Goal: Task Accomplishment & Management: Complete application form

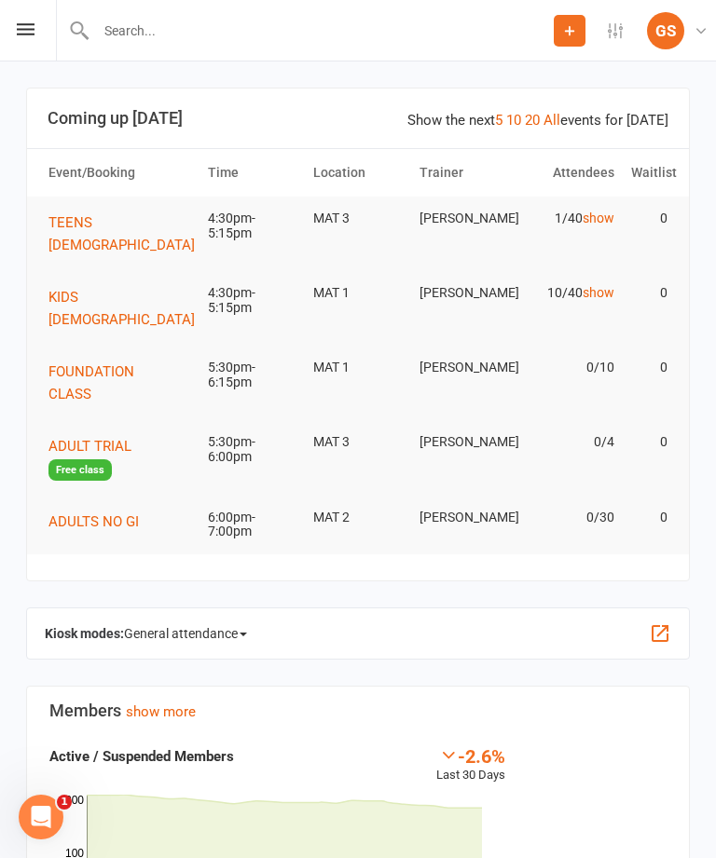
click at [268, 13] on div at bounding box center [305, 30] width 498 height 61
click at [277, 26] on input "text" at bounding box center [321, 31] width 463 height 26
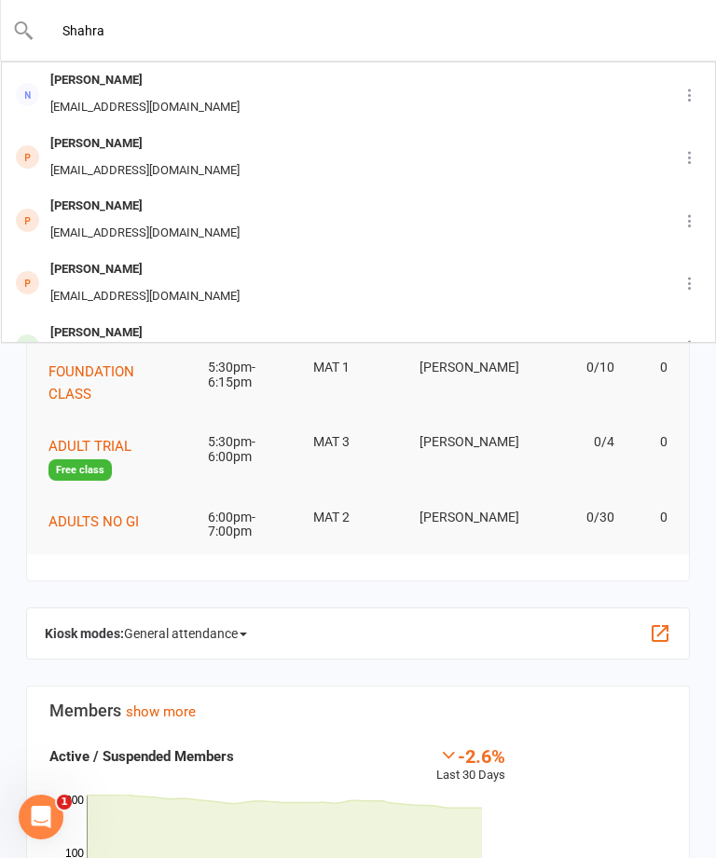
type input "Shahra"
click at [297, 81] on div "[PERSON_NAME] [EMAIL_ADDRESS][DOMAIN_NAME]" at bounding box center [330, 94] width 654 height 62
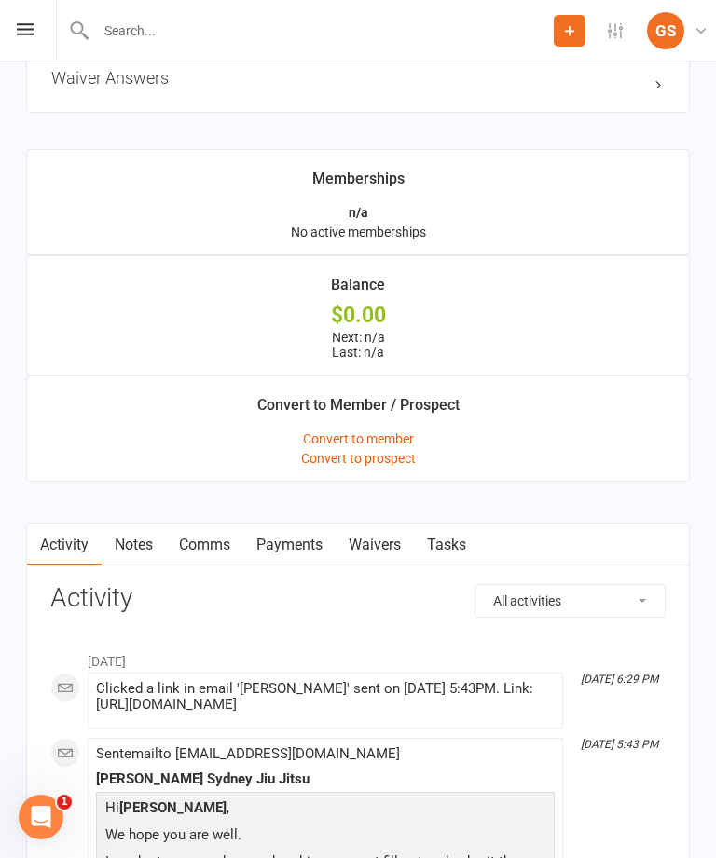
scroll to position [1352, 0]
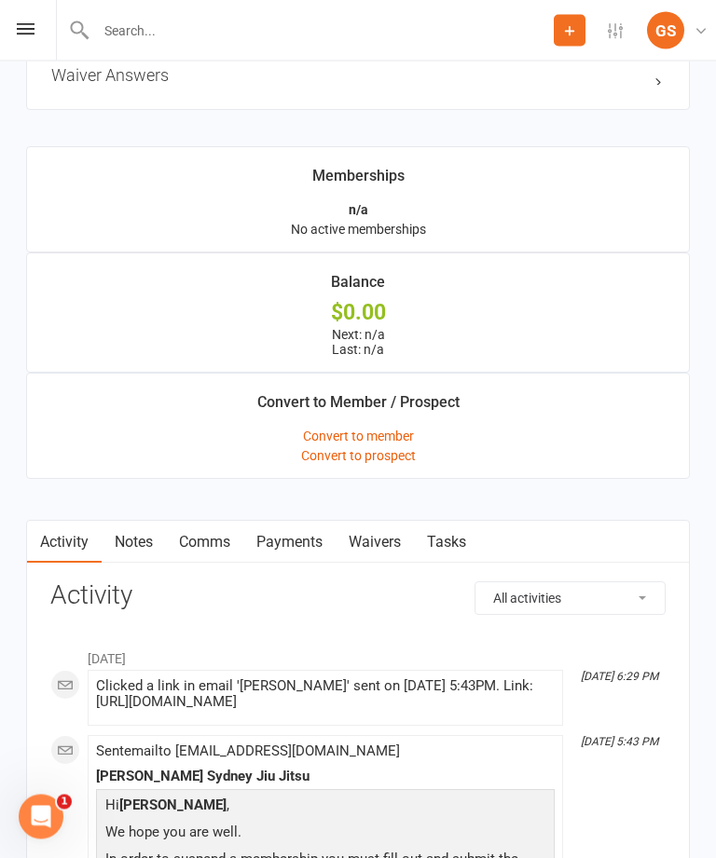
click at [379, 552] on link "Waivers" at bounding box center [375, 543] width 78 height 43
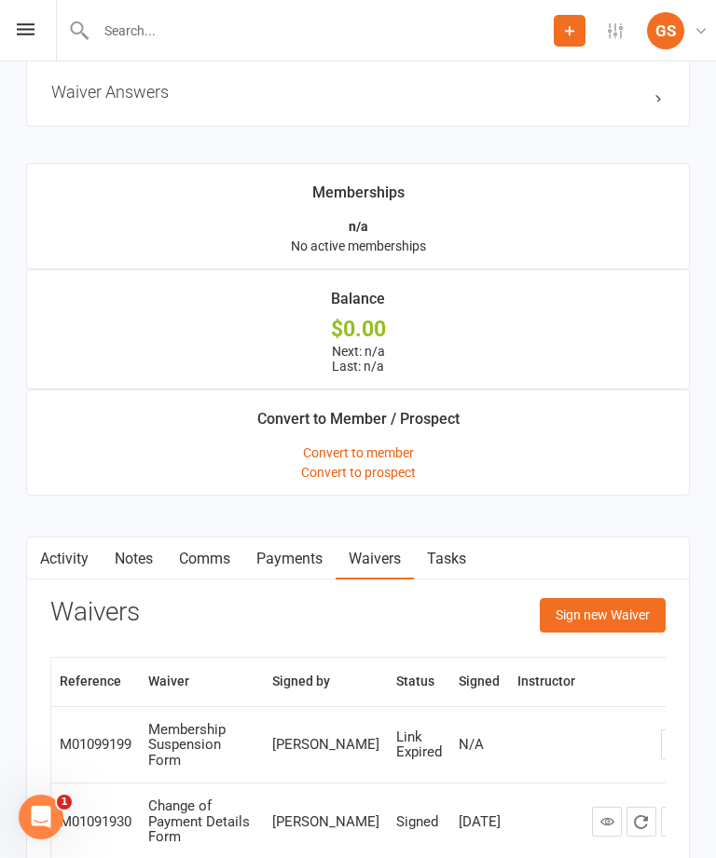
scroll to position [1338, 0]
click at [604, 624] on button "Sign new Waiver" at bounding box center [603, 614] width 126 height 34
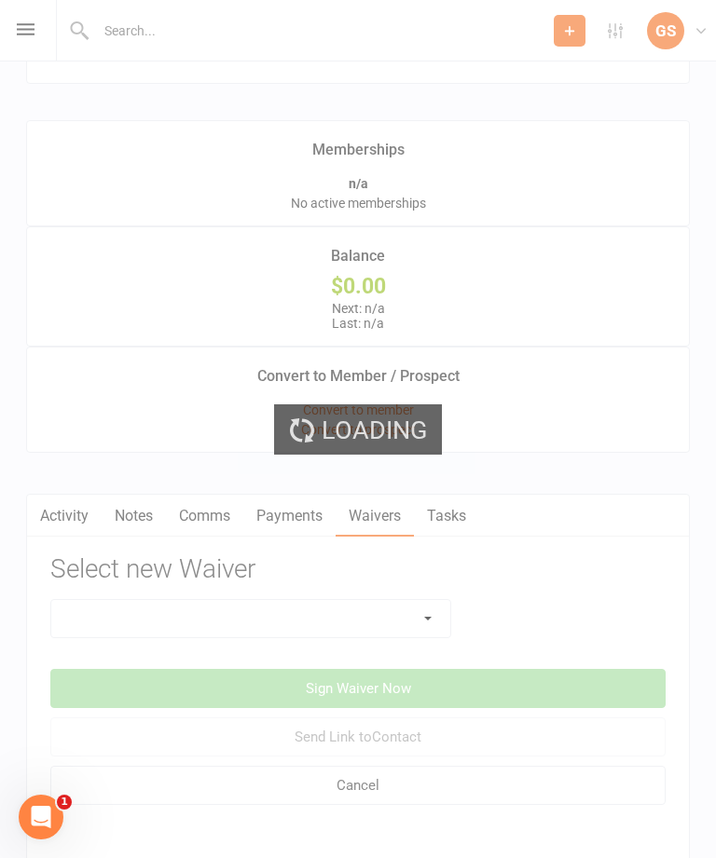
scroll to position [1434, 0]
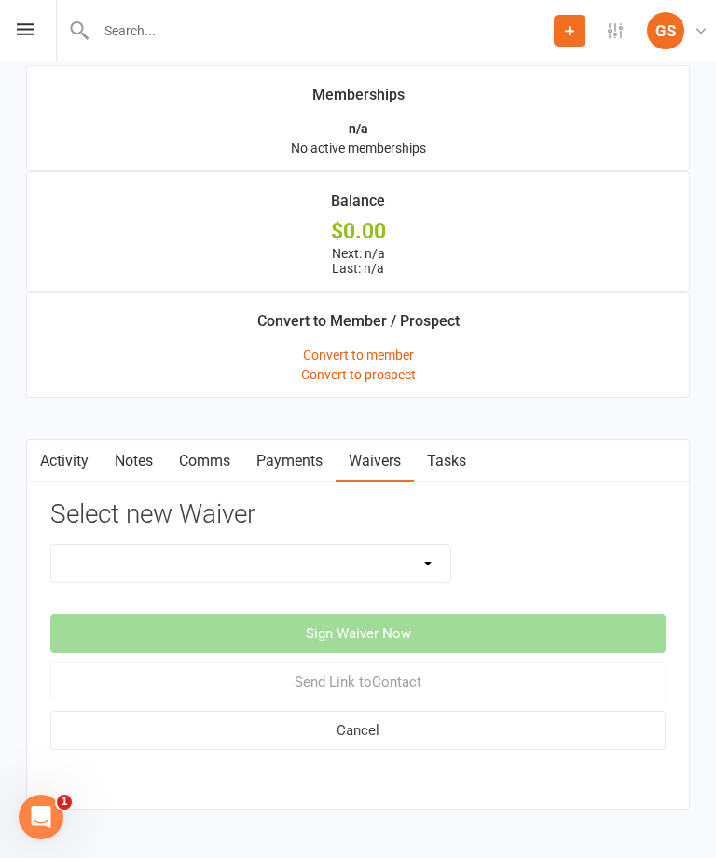
click at [413, 578] on select "10 PASS Change of Payment Details Form [PERSON_NAME] 50% OFF [PERSON_NAME] Aust…" at bounding box center [250, 563] width 399 height 37
select select "10964"
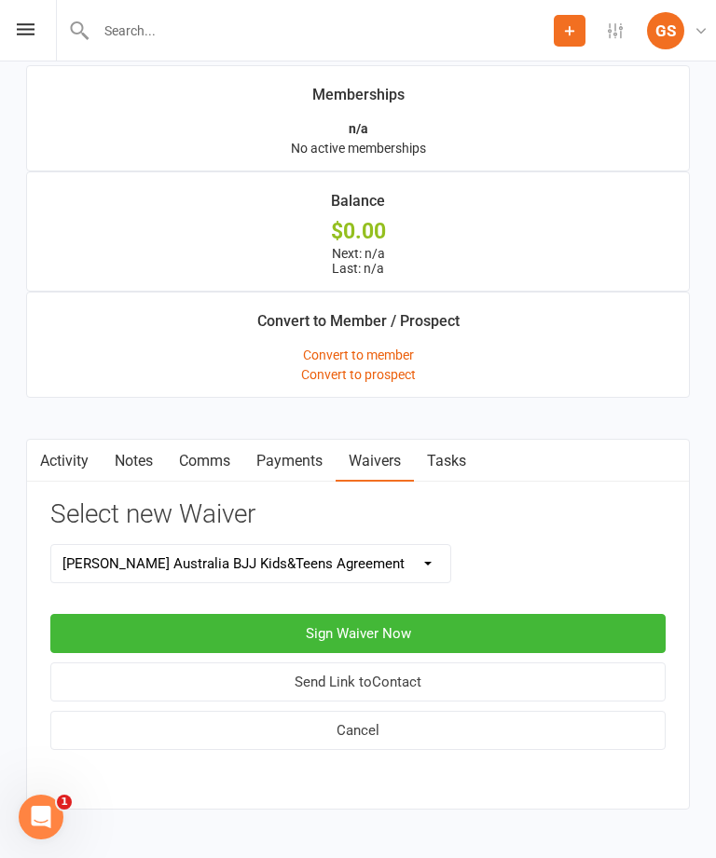
click at [440, 627] on button "Sign Waiver Now" at bounding box center [357, 633] width 615 height 39
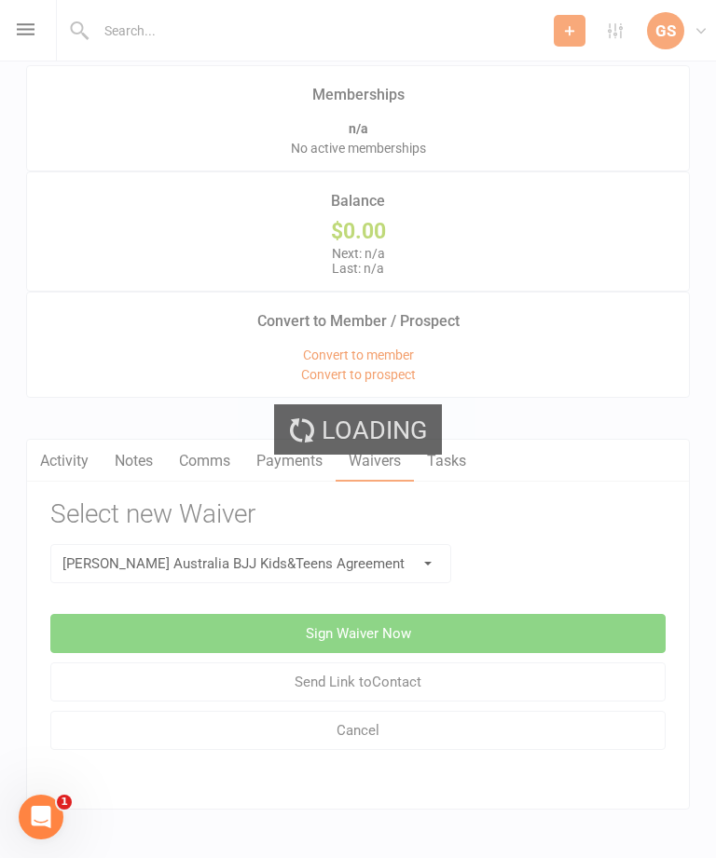
select select "07"
select select "2028"
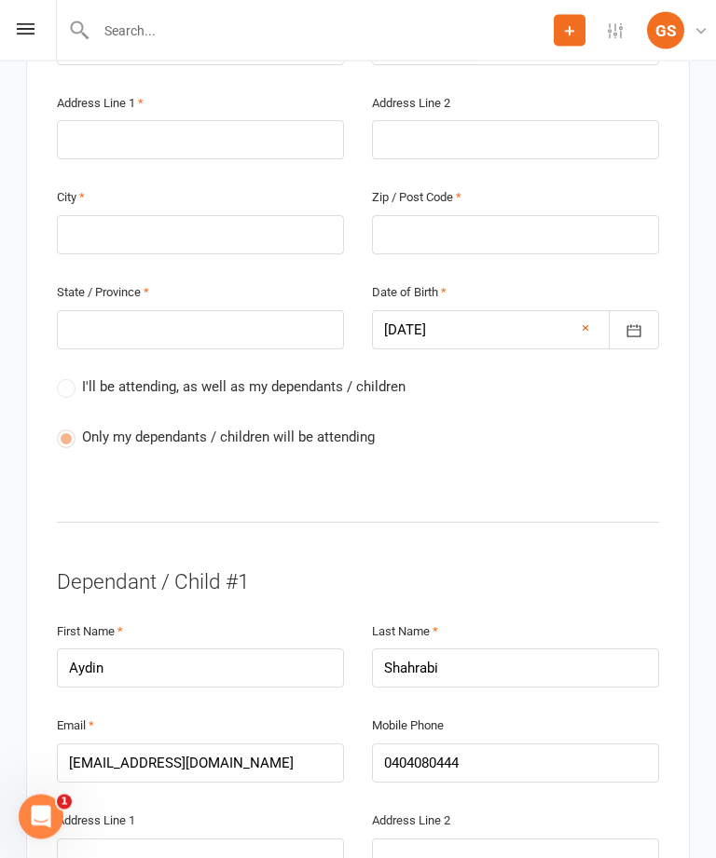
scroll to position [695, 0]
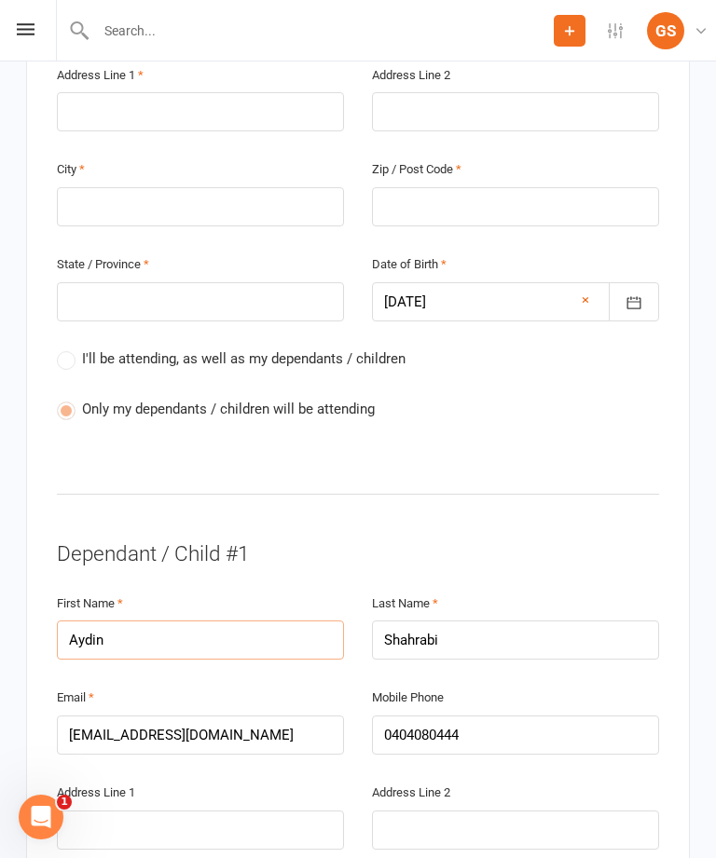
click at [144, 621] on input "Aydin" at bounding box center [200, 640] width 287 height 39
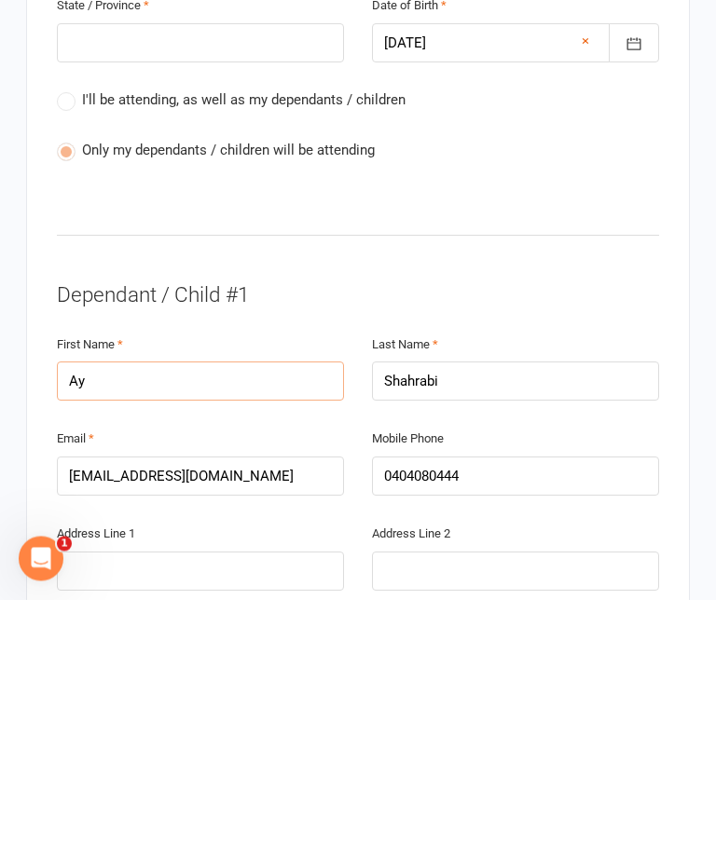
type input "A"
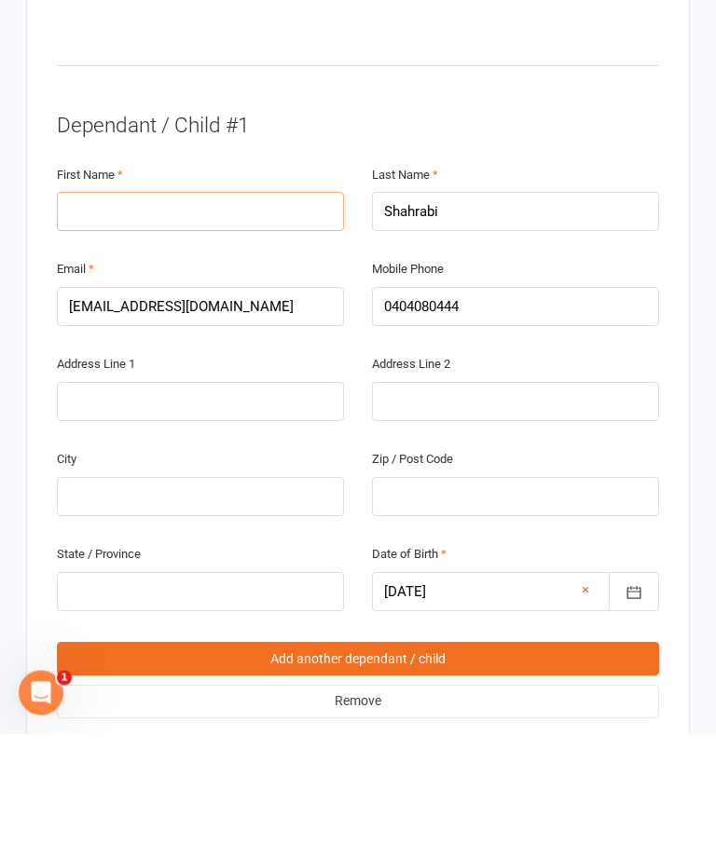
scroll to position [934, 0]
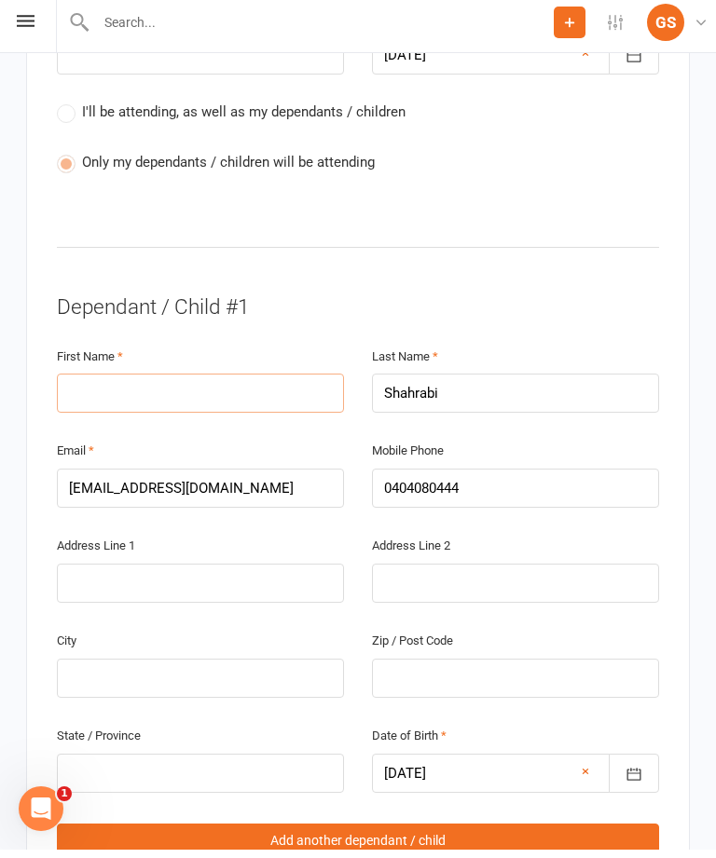
click at [216, 382] on input "text" at bounding box center [200, 401] width 287 height 39
type input "Aydin"
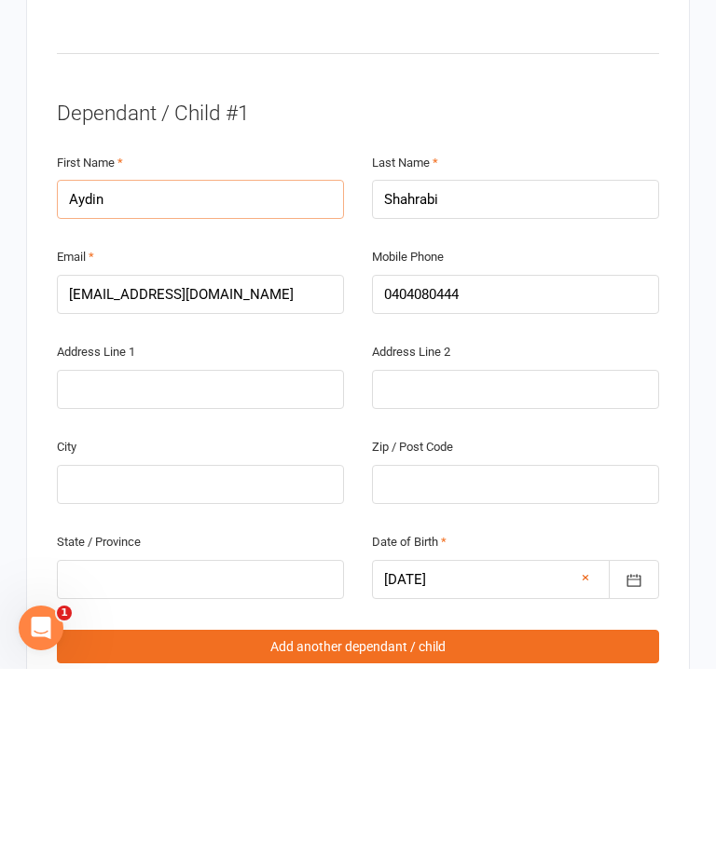
scroll to position [955, 0]
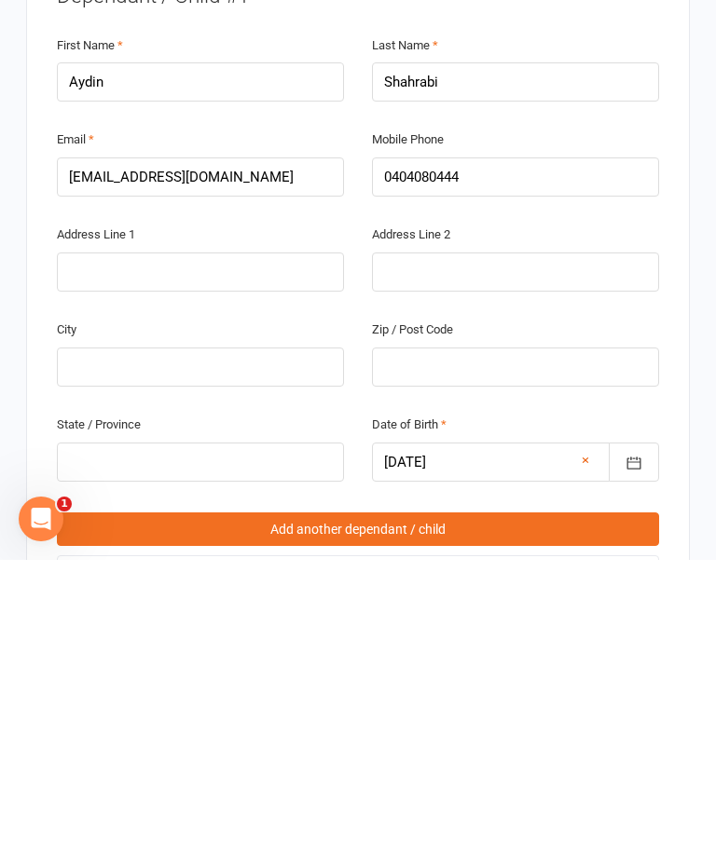
click at [447, 811] on link "Add another dependant / child" at bounding box center [358, 828] width 602 height 34
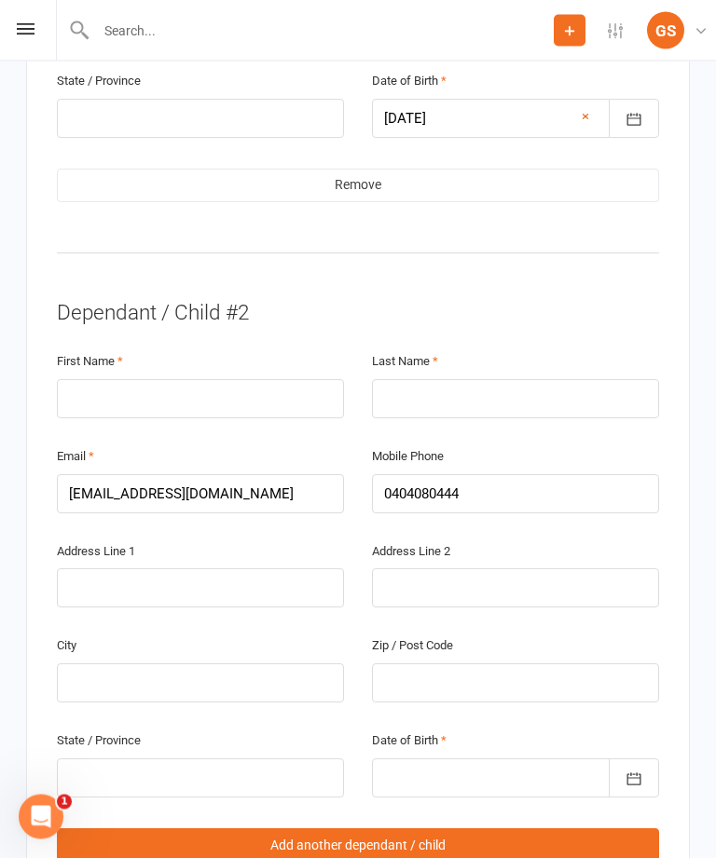
scroll to position [1607, 0]
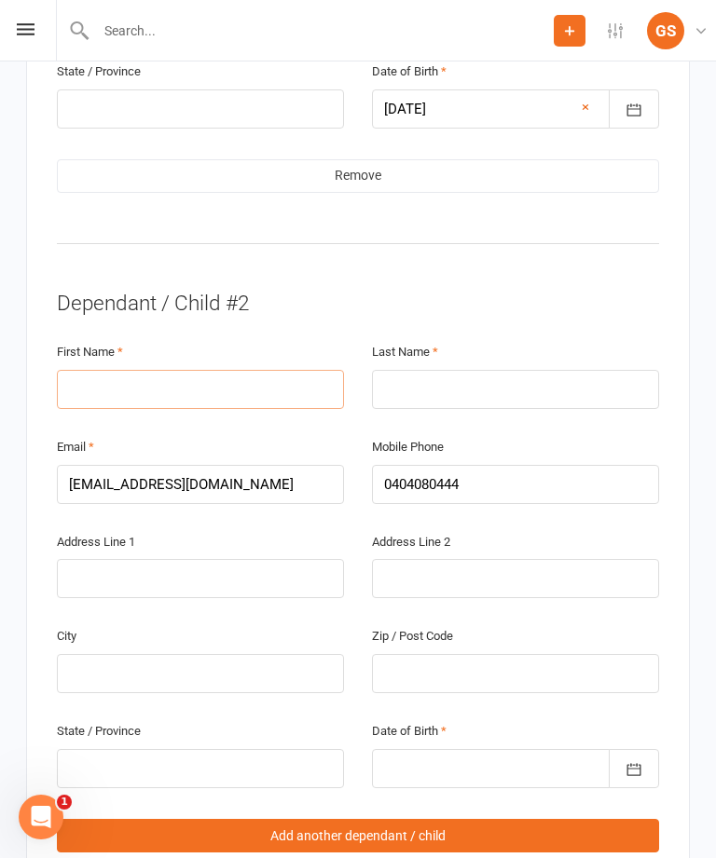
click at [274, 370] on input "text" at bounding box center [200, 389] width 287 height 39
type input "Kian"
click at [433, 370] on input "text" at bounding box center [515, 389] width 287 height 39
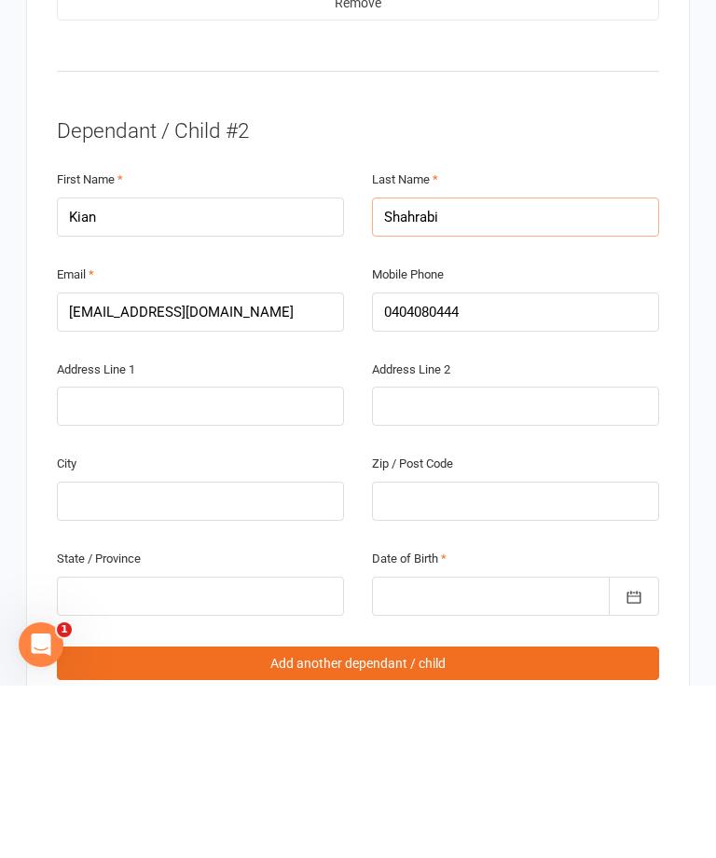
type input "Shahrabi"
click at [530, 749] on div at bounding box center [515, 768] width 287 height 39
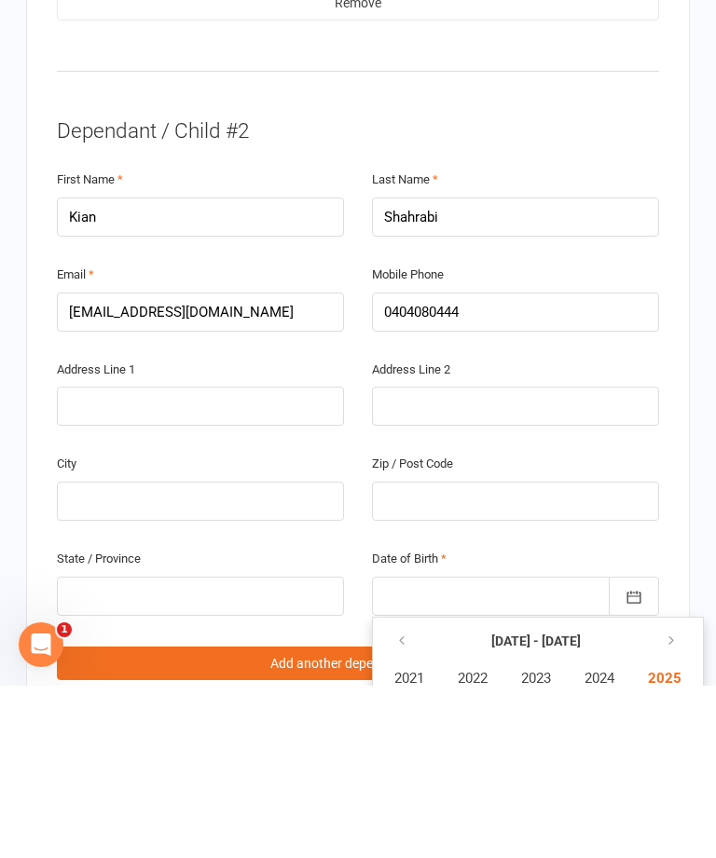
scroll to position [1891, 0]
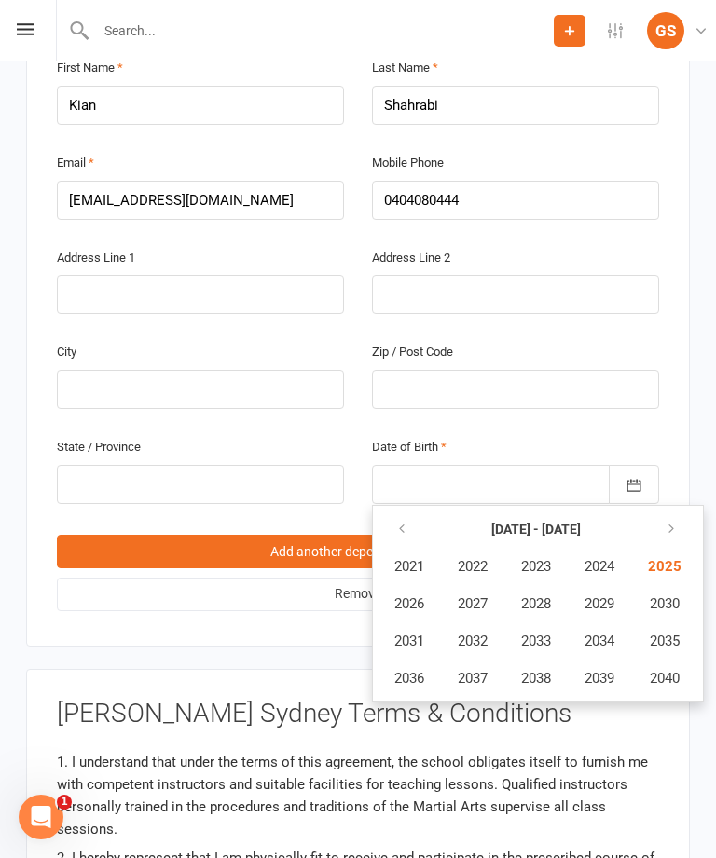
click at [476, 558] on span "2022" at bounding box center [473, 566] width 30 height 17
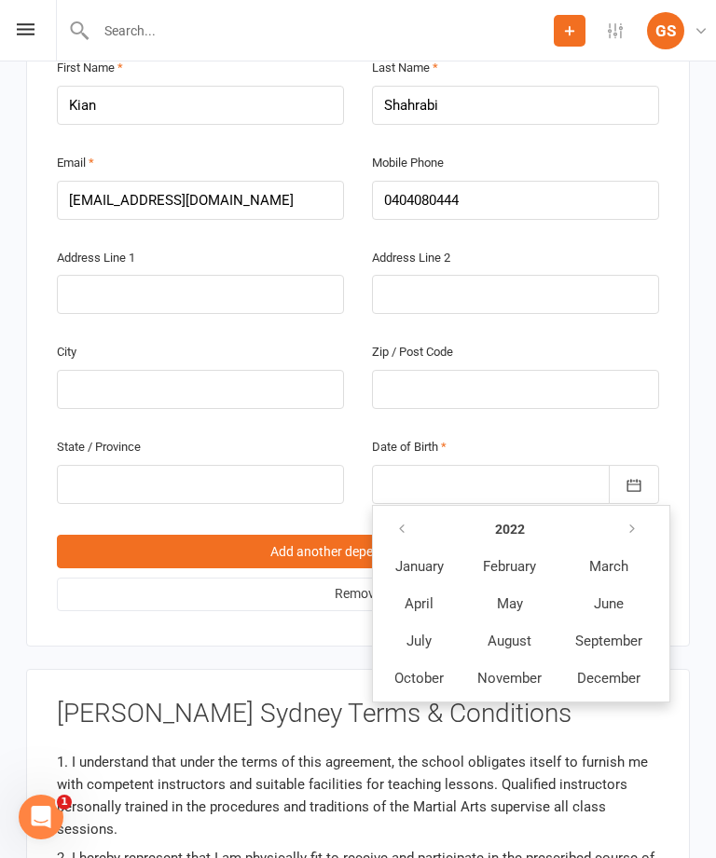
click at [511, 633] on span "August" at bounding box center [509, 641] width 44 height 17
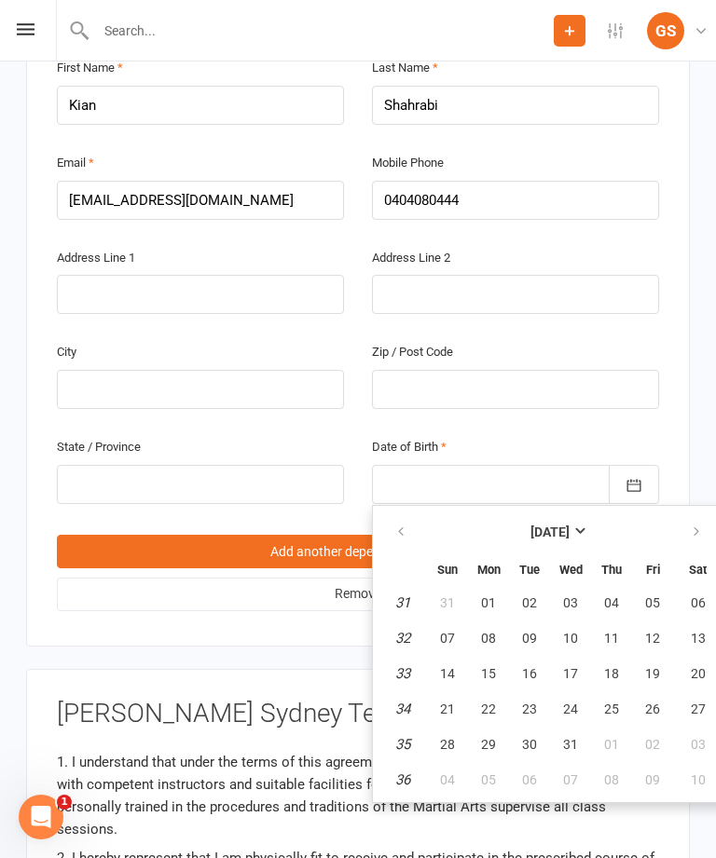
click at [576, 631] on span "10" at bounding box center [570, 638] width 15 height 15
type input "[DATE]"
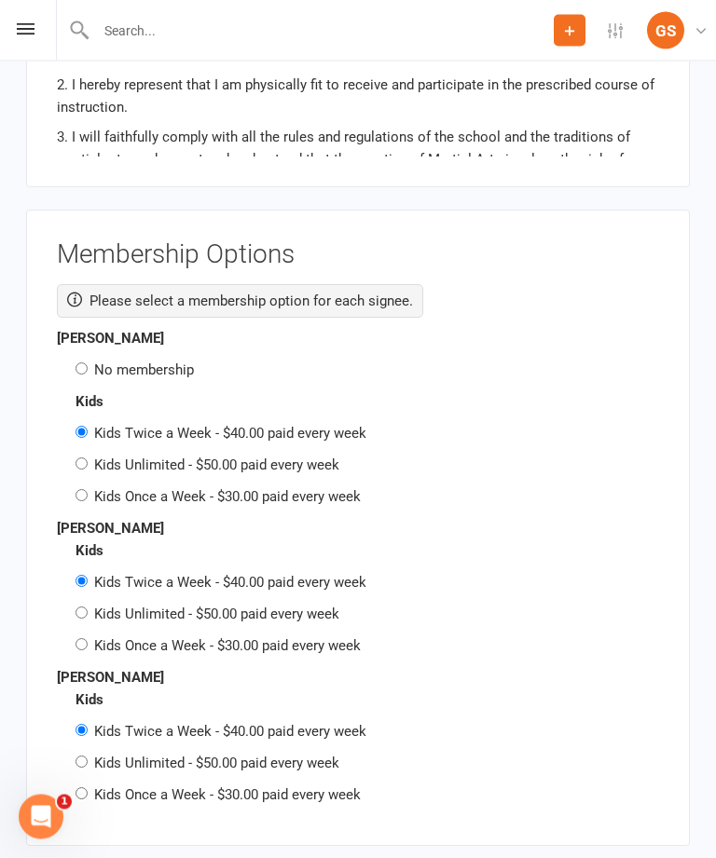
scroll to position [2666, 0]
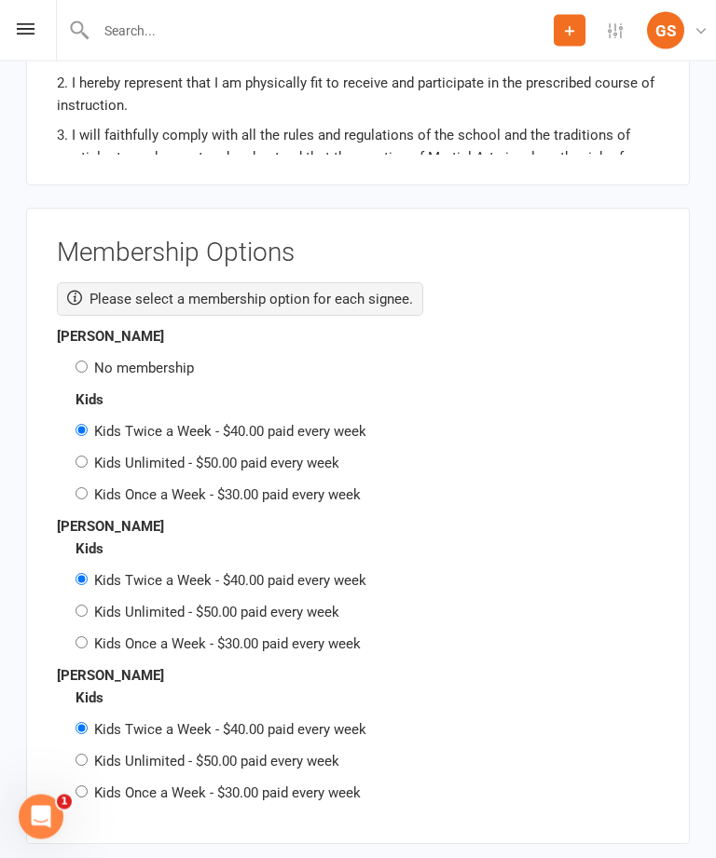
click at [176, 361] on label "No membership" at bounding box center [144, 369] width 100 height 17
click at [88, 362] on input "No membership" at bounding box center [81, 368] width 12 height 12
radio input "true"
radio input "false"
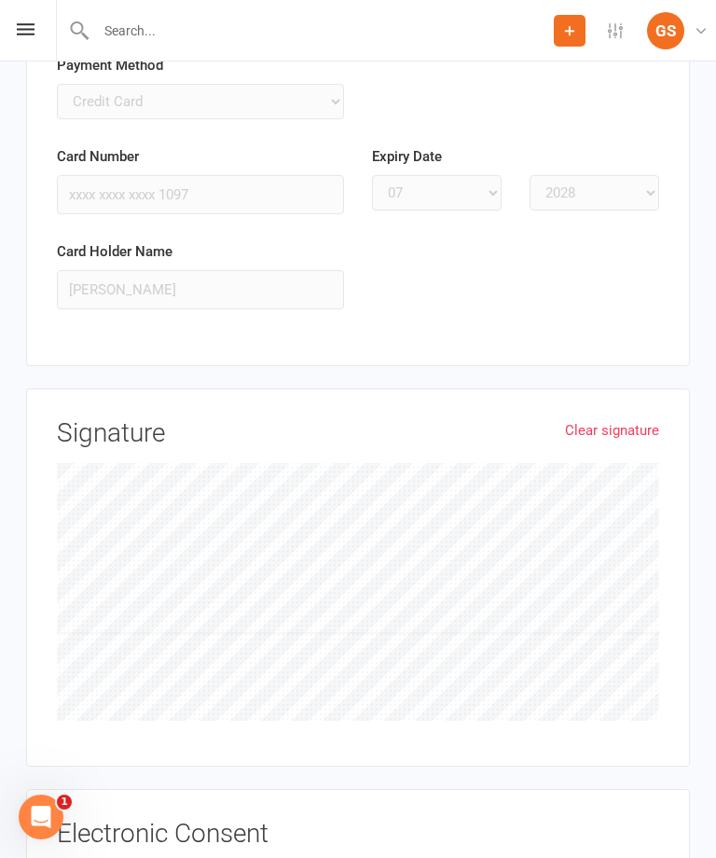
scroll to position [4457, 0]
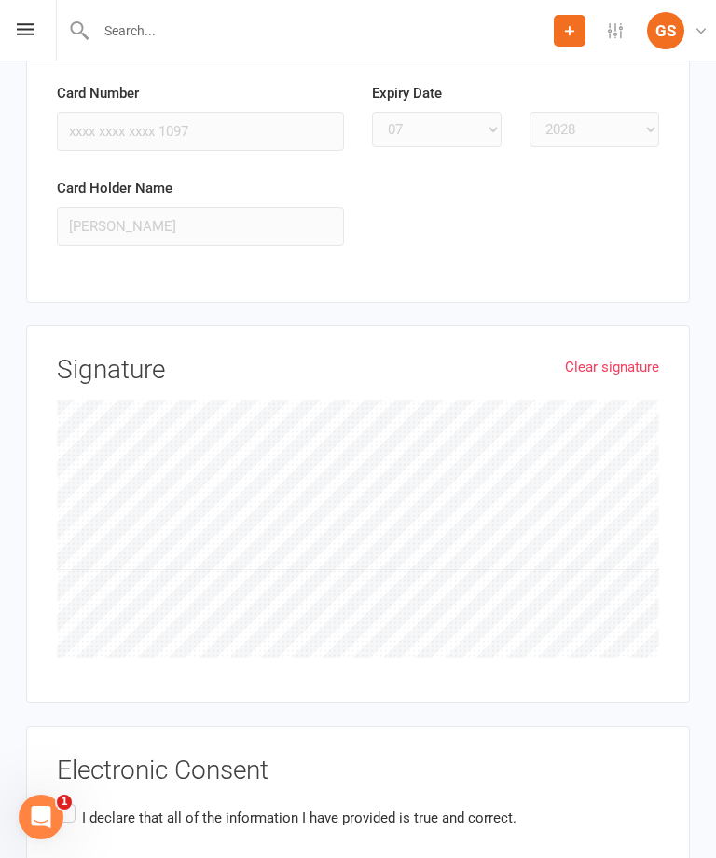
click at [62, 801] on label "I declare that all of the information I have provided is true and correct." at bounding box center [287, 819] width 460 height 36
click at [62, 801] on input "I declare that all of the information I have provided is true and correct." at bounding box center [63, 801] width 12 height 0
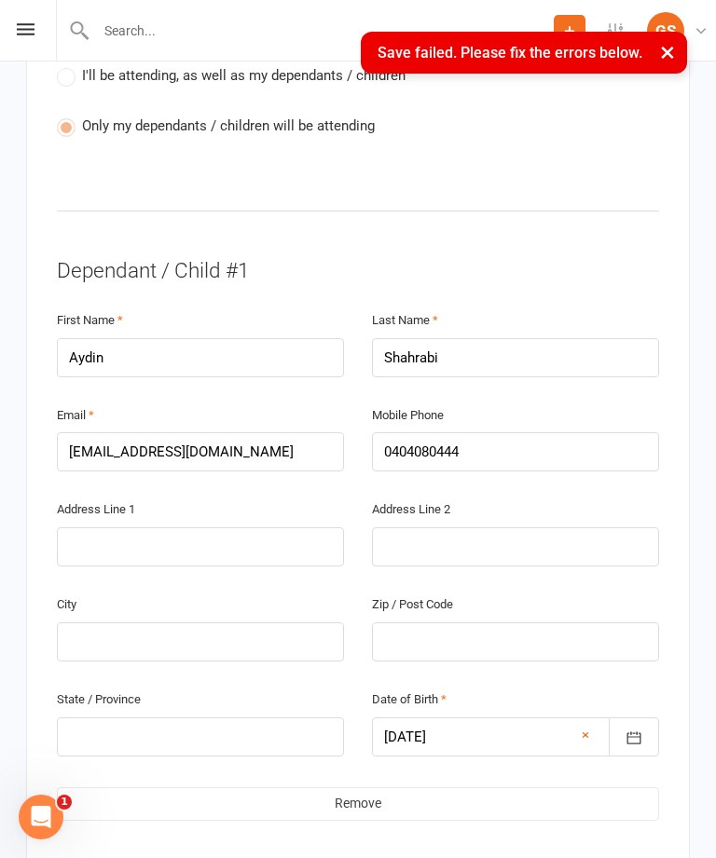
scroll to position [477, 0]
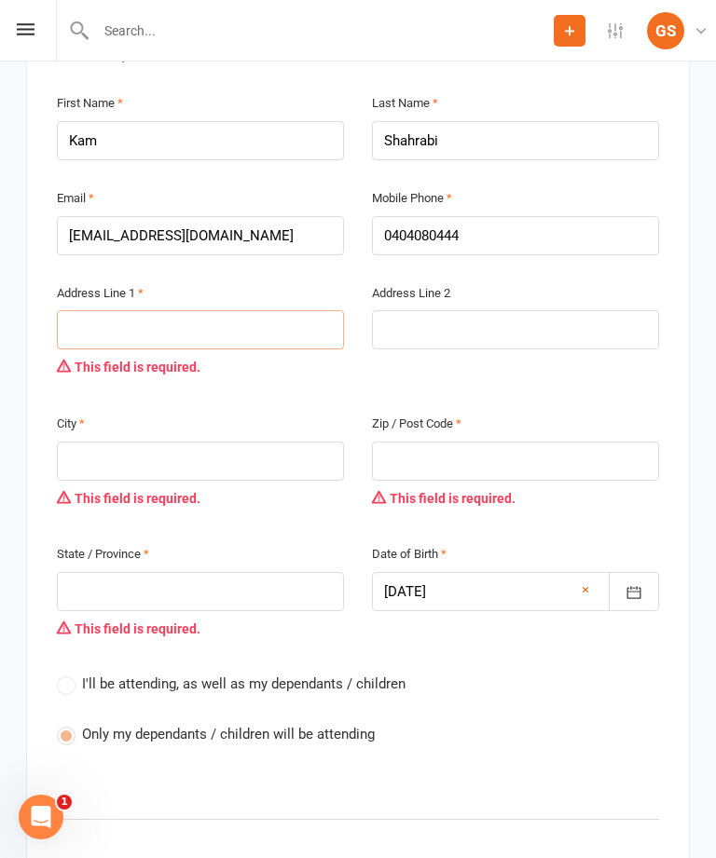
click at [219, 310] on input "text" at bounding box center [200, 329] width 287 height 39
type input "1"
type input "10"
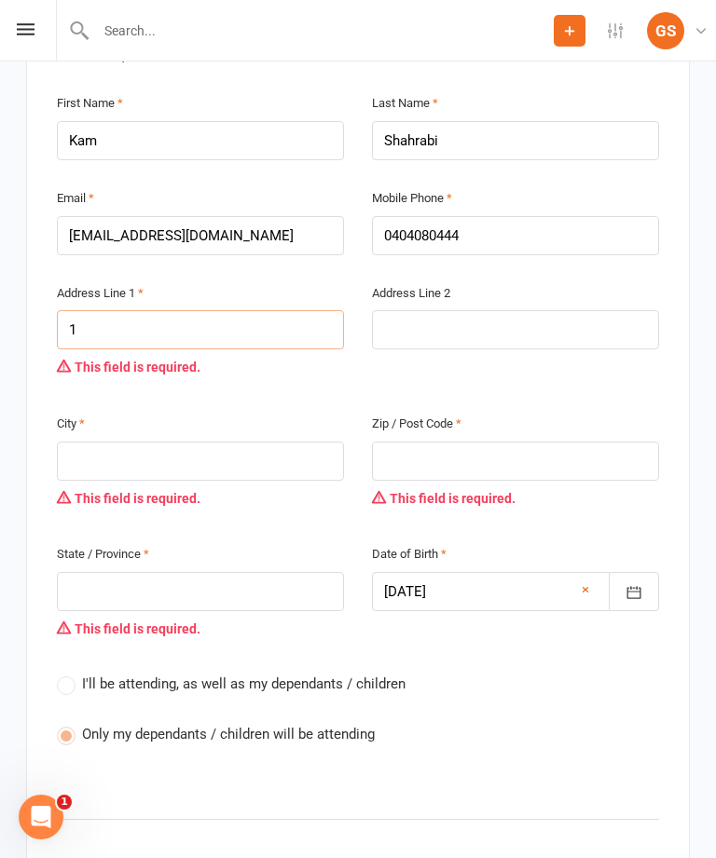
type input "10"
type input "108"
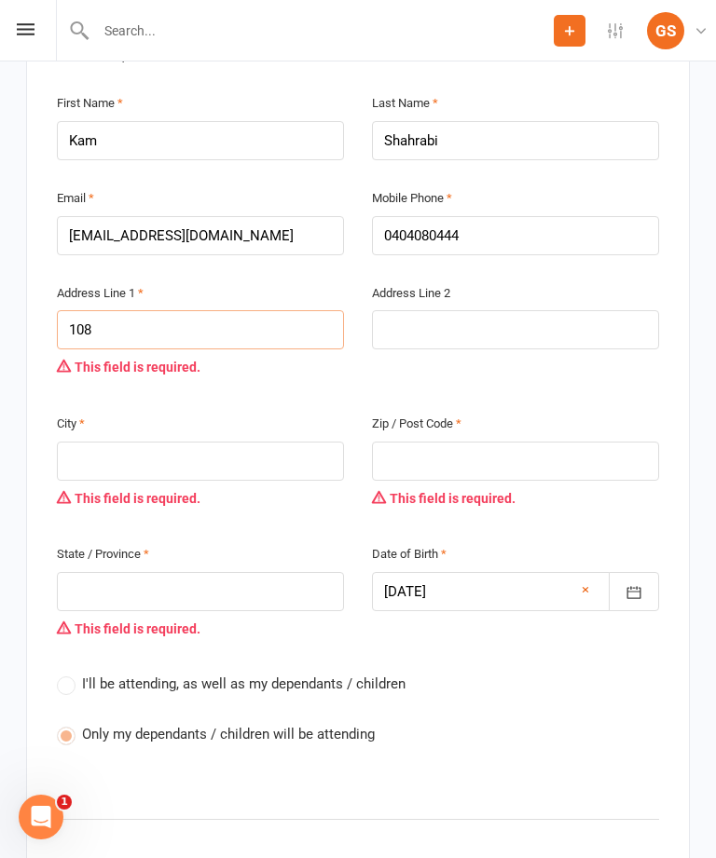
type input "108 r"
type input "108 ro"
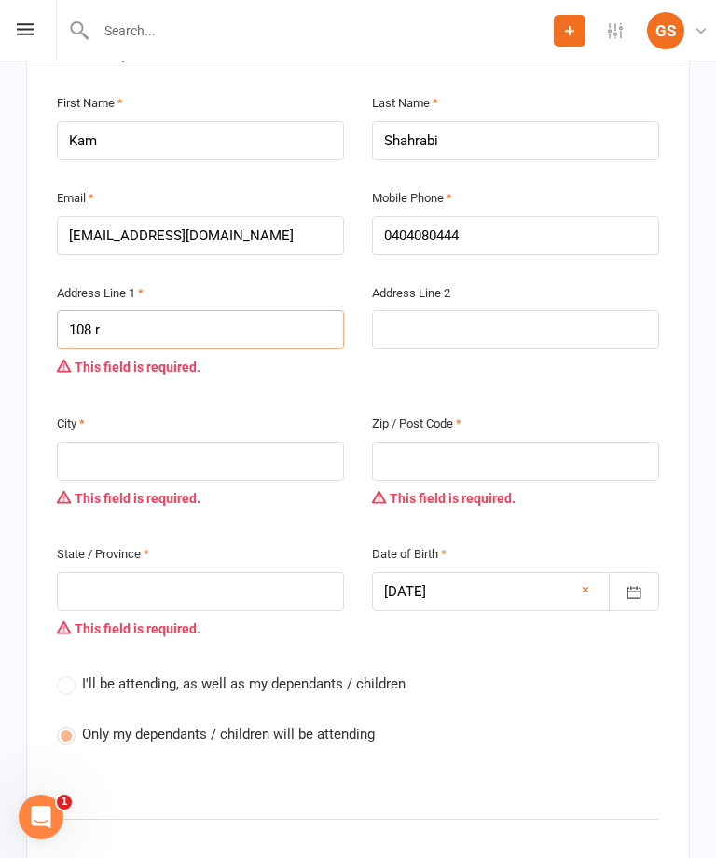
type input "108 ro"
type input "108 rot"
type input "108 [PERSON_NAME]"
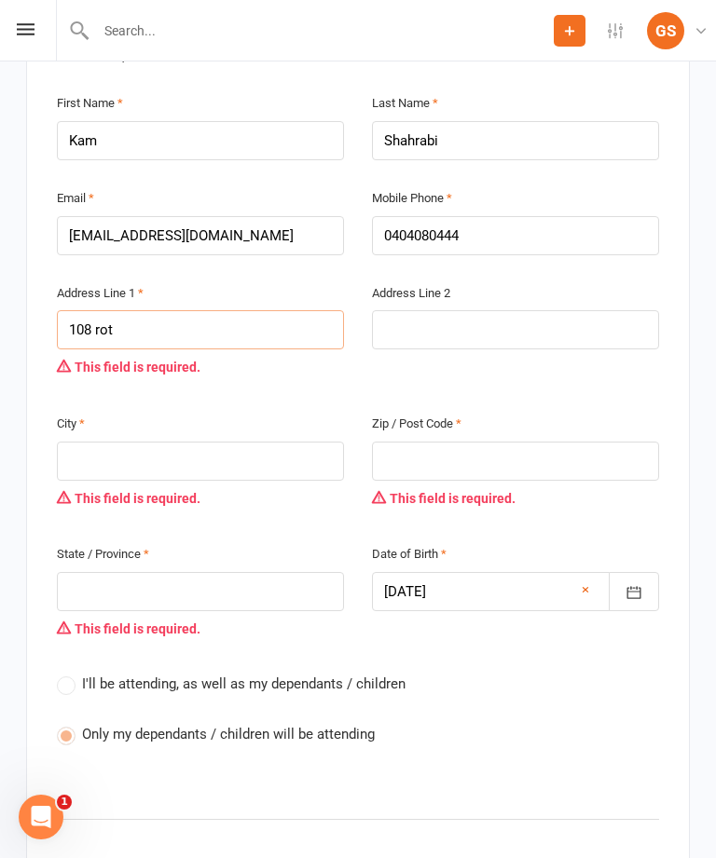
type input "108 [PERSON_NAME]"
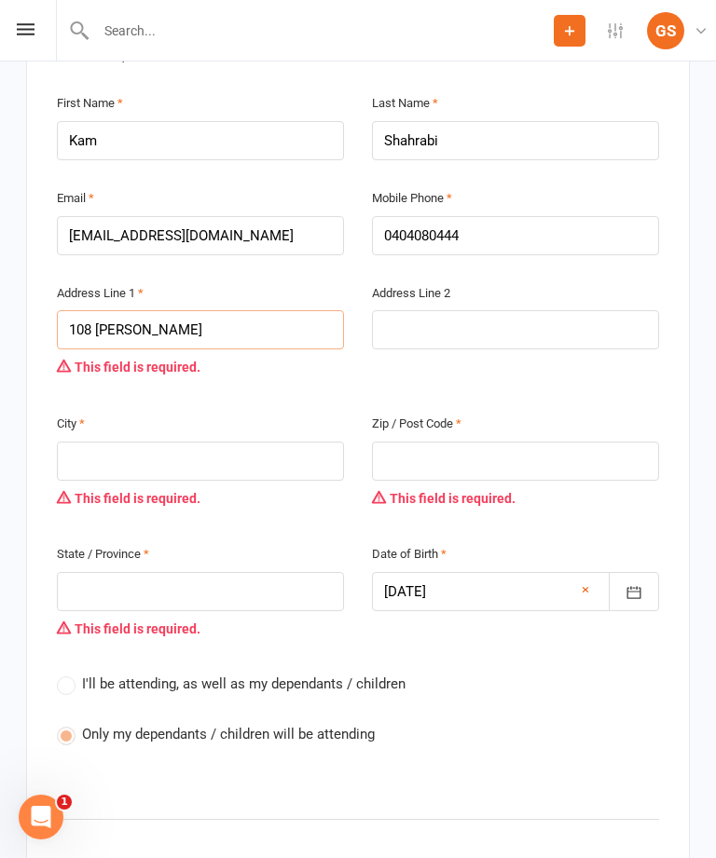
type input "108 rothsc"
type input "108 rothsch"
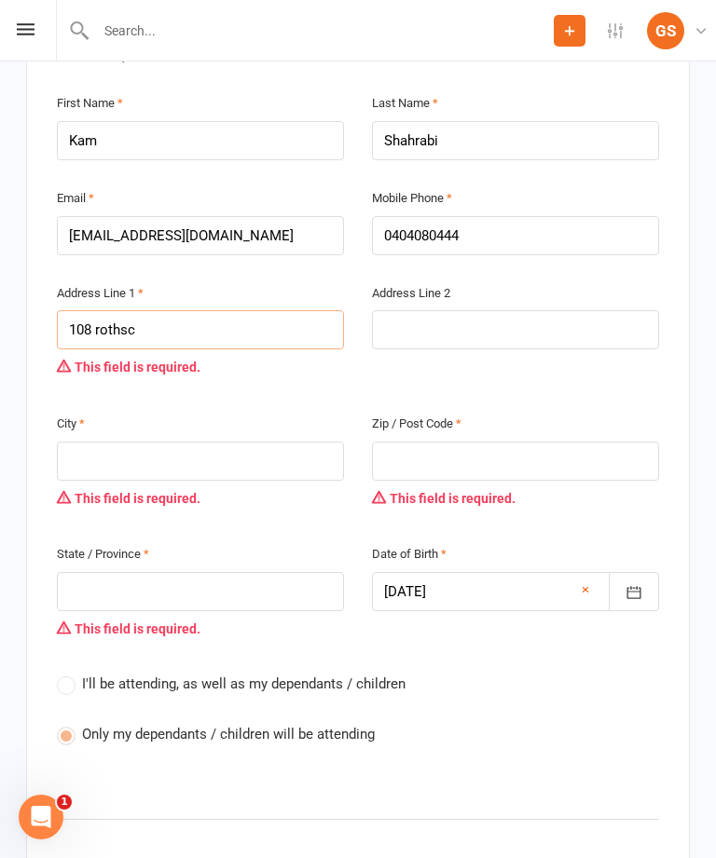
type input "108 rothsch"
type input "108 rothschi"
type input "108 rothschil"
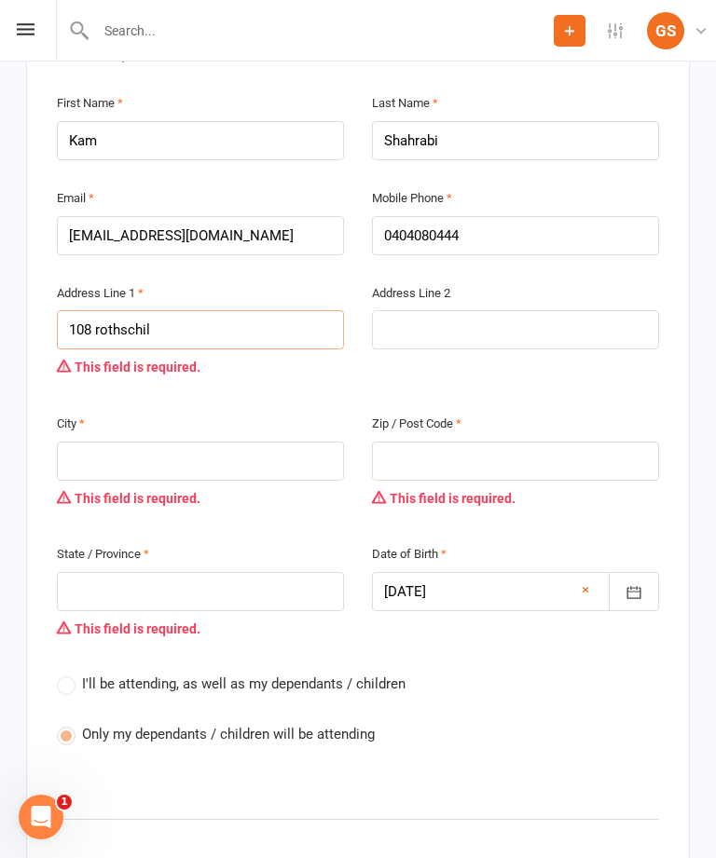
type input "108 rothschil"
type input "108 rothschild"
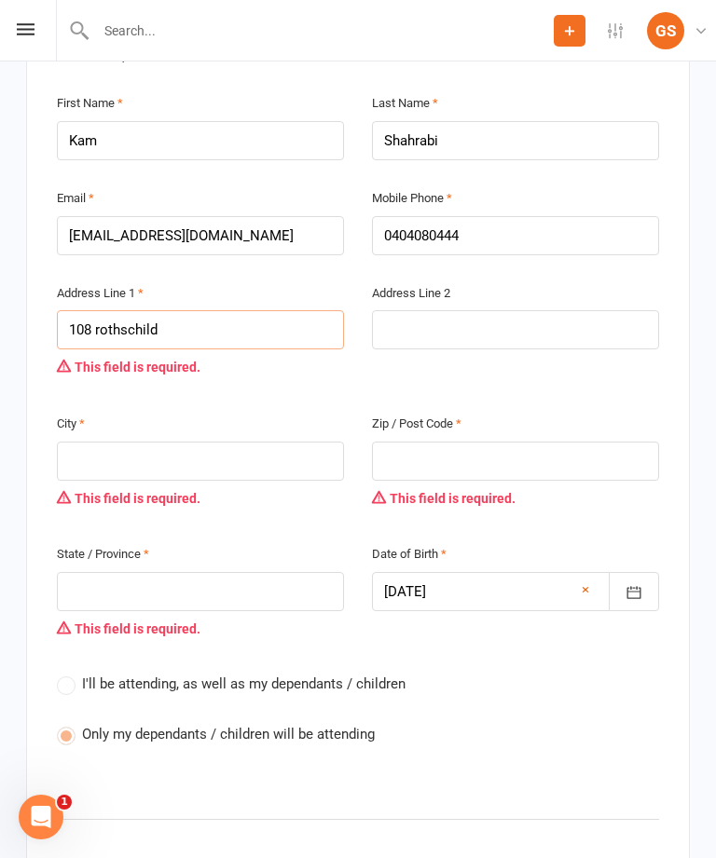
type input "108 Rothschild"
type input "108 Rothschild a"
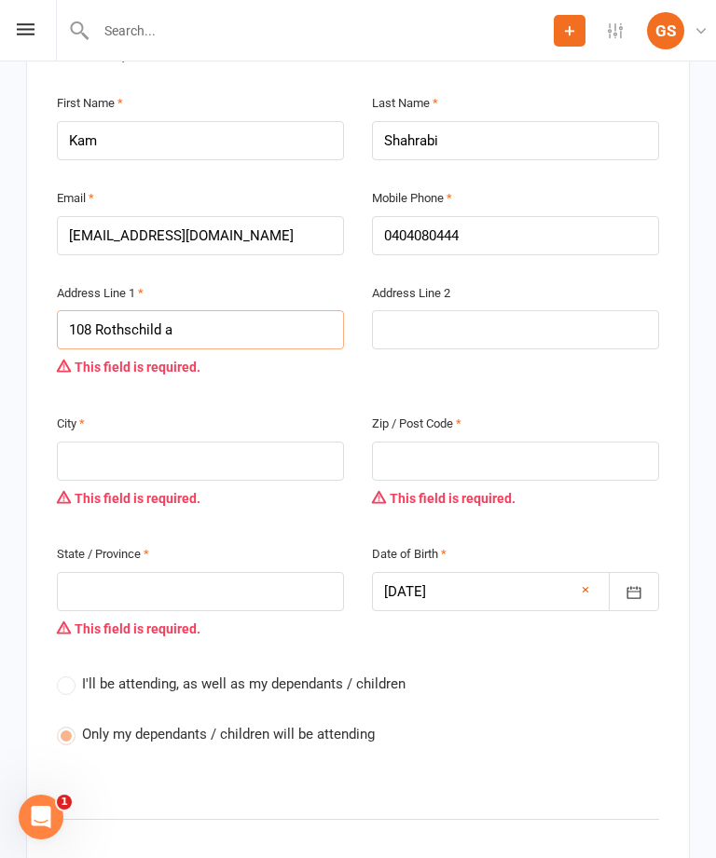
type input "108 Rothschild a"
type input "108 Rothschild av"
type input "[STREET_ADDRESS]"
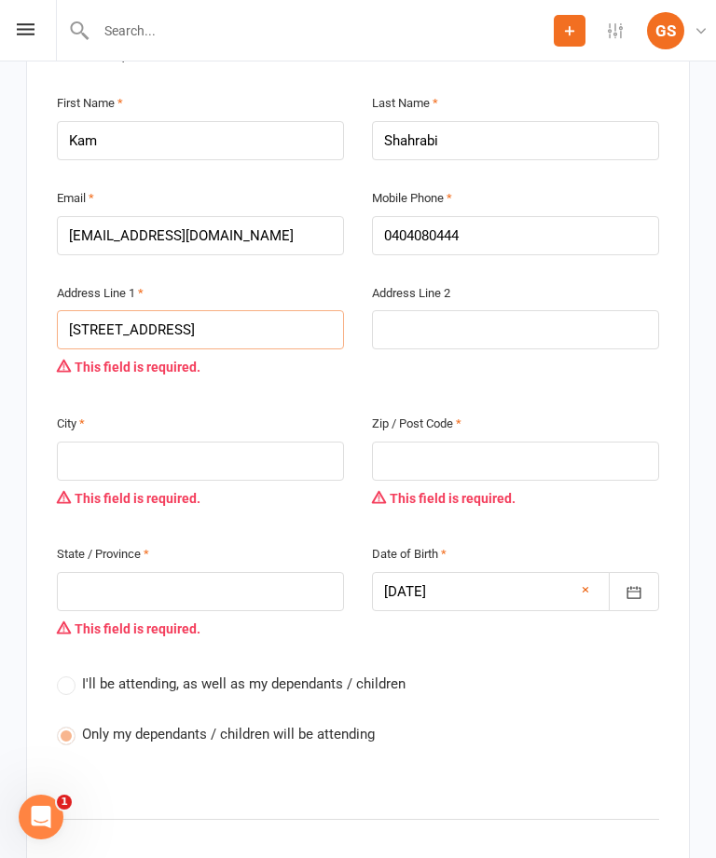
type input "[STREET_ADDRESS]"
click at [263, 442] on input "text" at bounding box center [200, 461] width 287 height 39
type input "R"
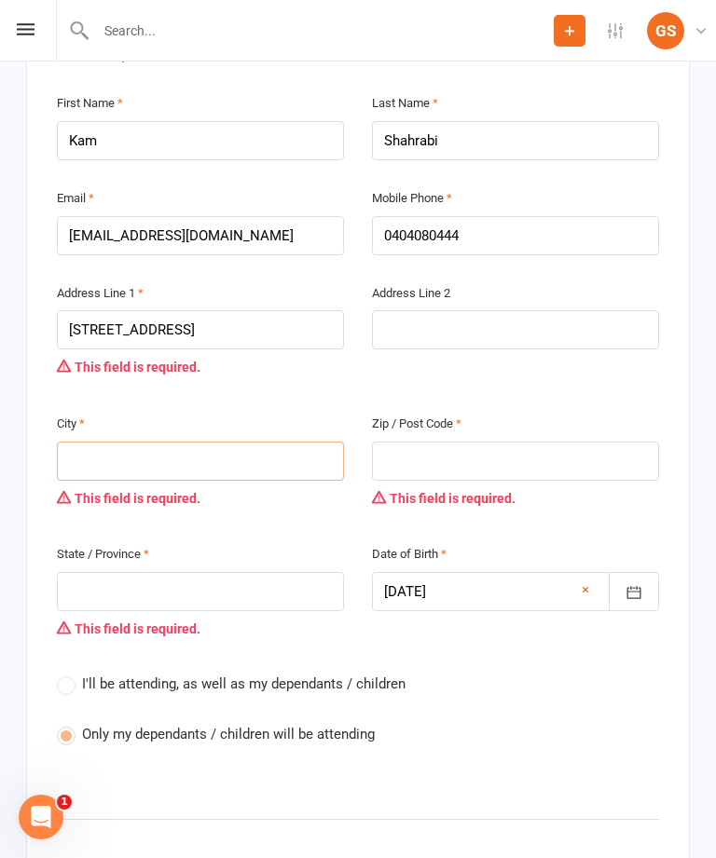
type input "R"
type input "Ro"
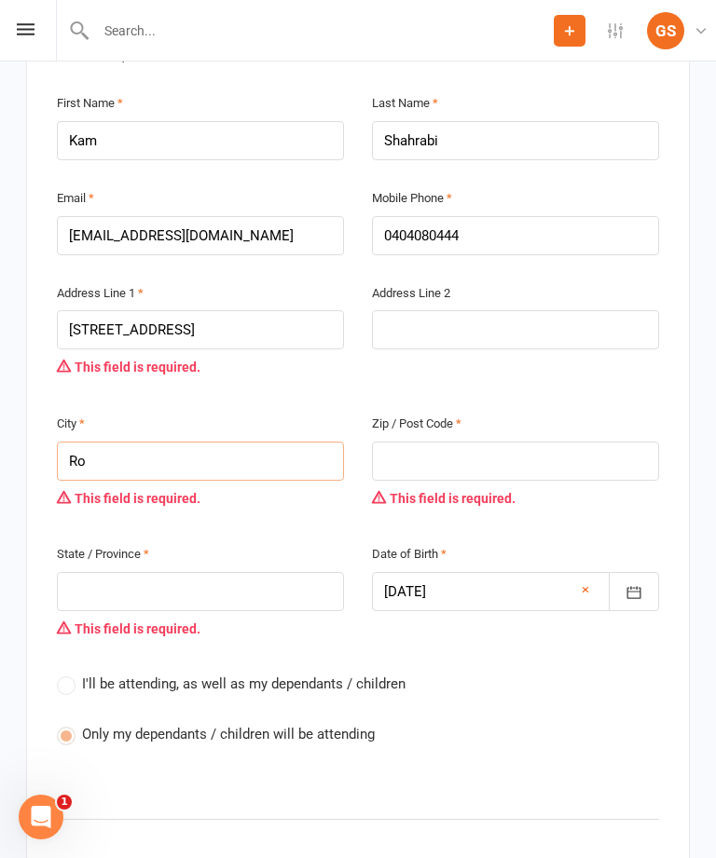
type input "Ros"
type input "Rose"
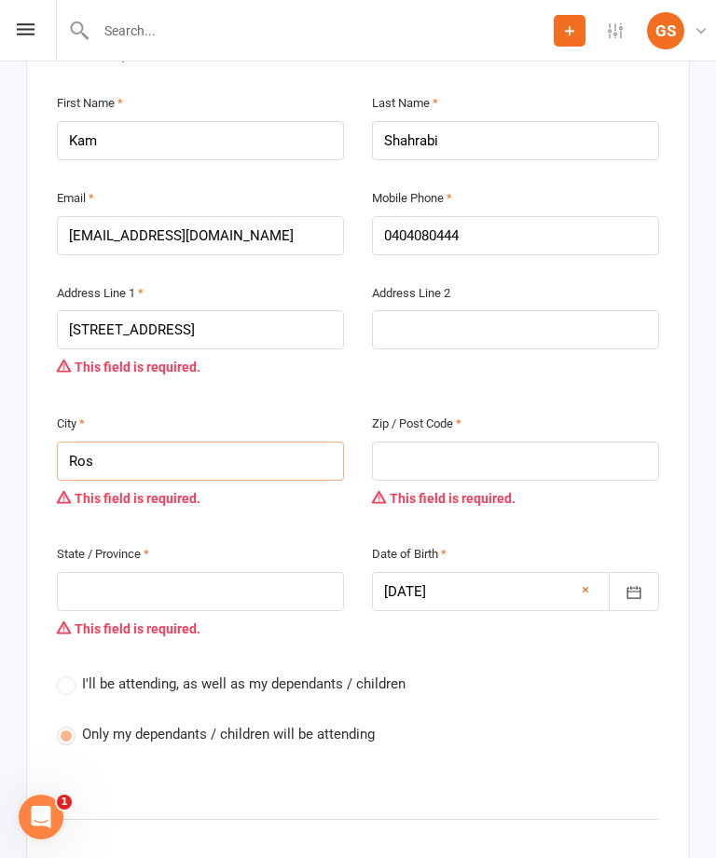
type input "Rose"
type input "Roseb"
type input "Rosebe"
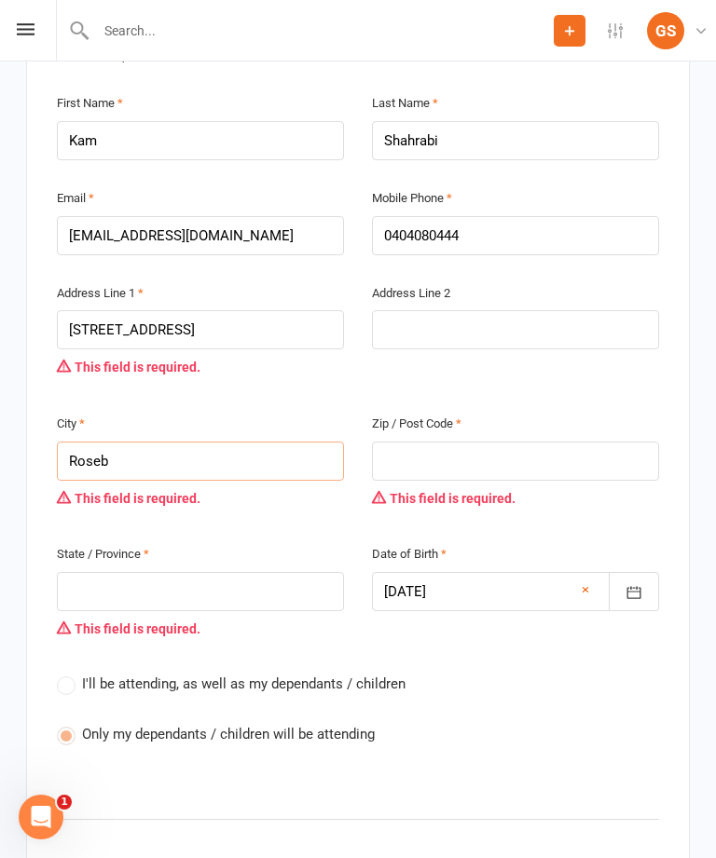
type input "Rosebe"
type input "Roseber"
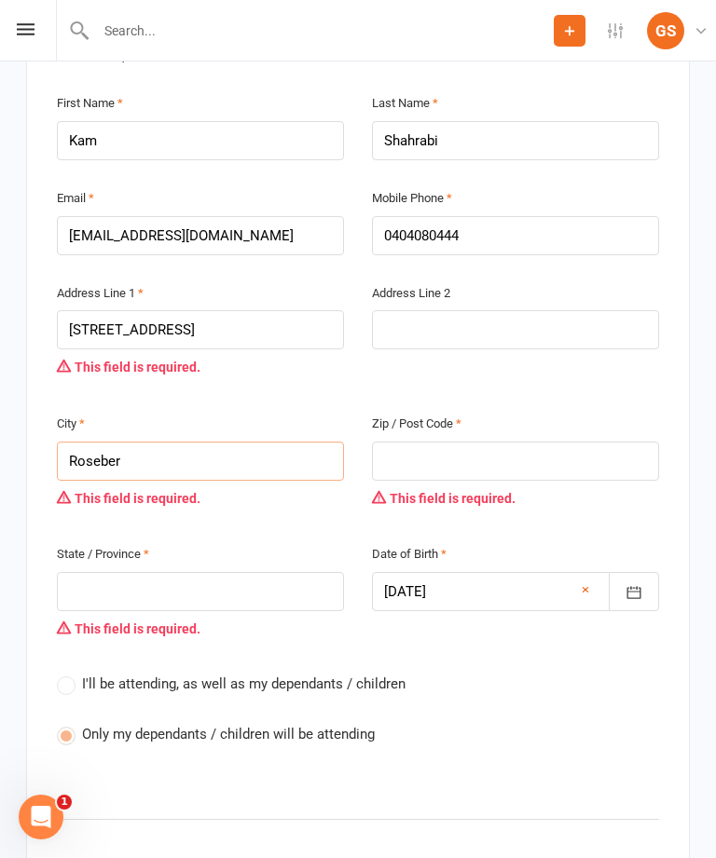
type input "Rosebery"
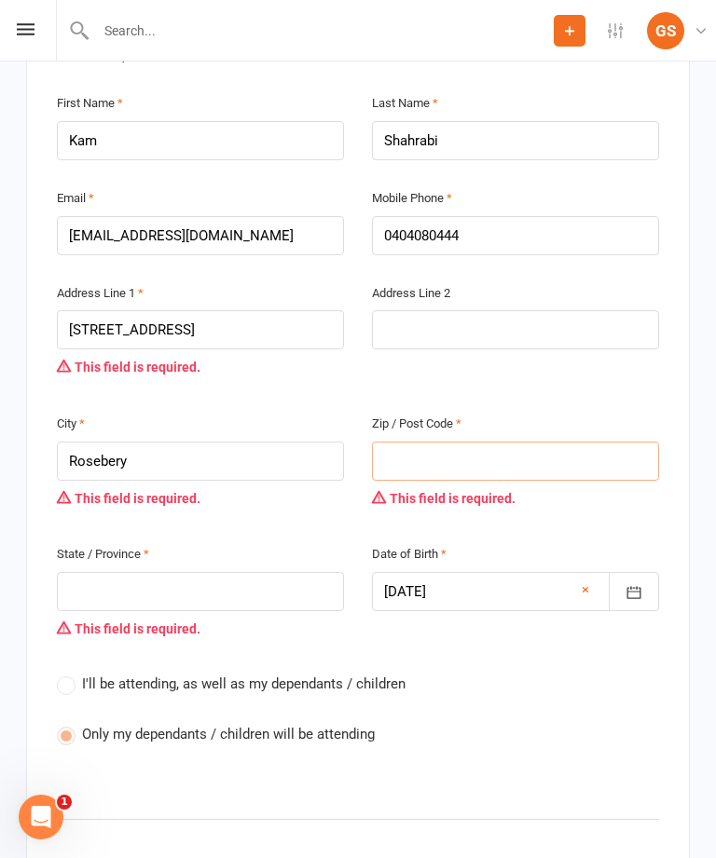
click at [471, 442] on input "text" at bounding box center [515, 461] width 287 height 39
type input "2"
type input "20"
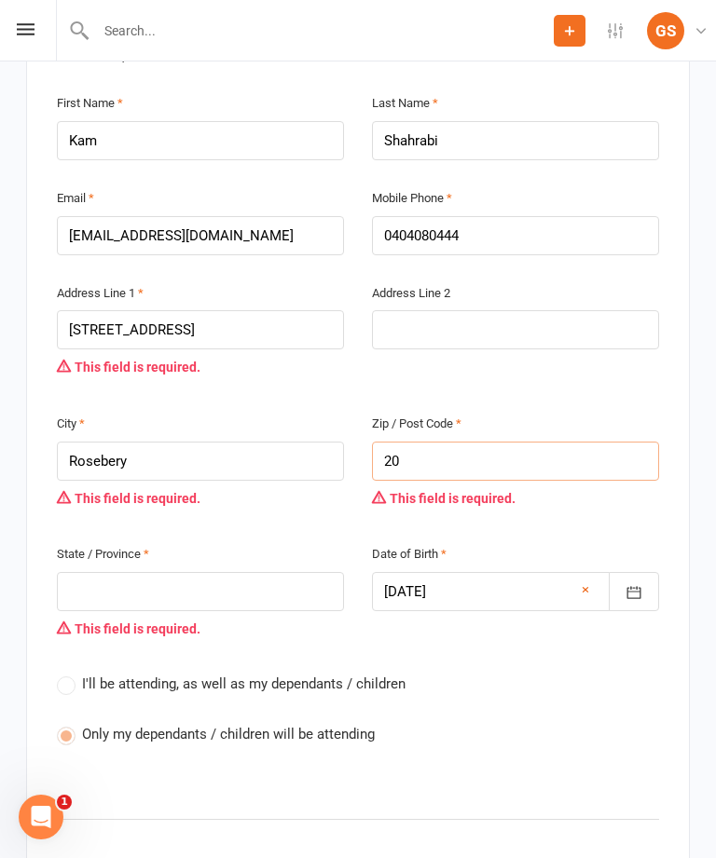
type input "20"
type input "201"
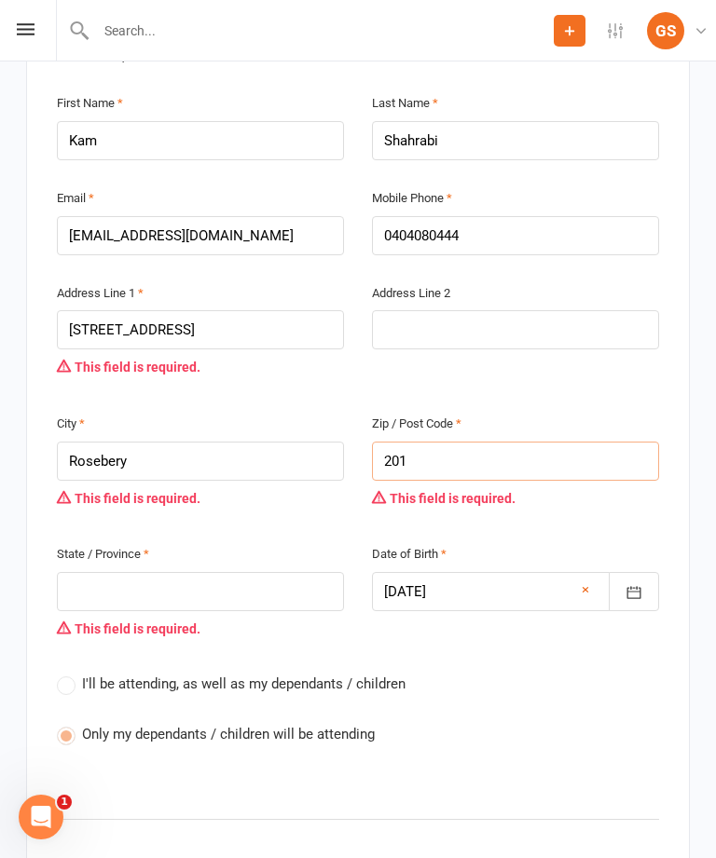
type input "2018"
click at [222, 572] on input "text" at bounding box center [200, 591] width 287 height 39
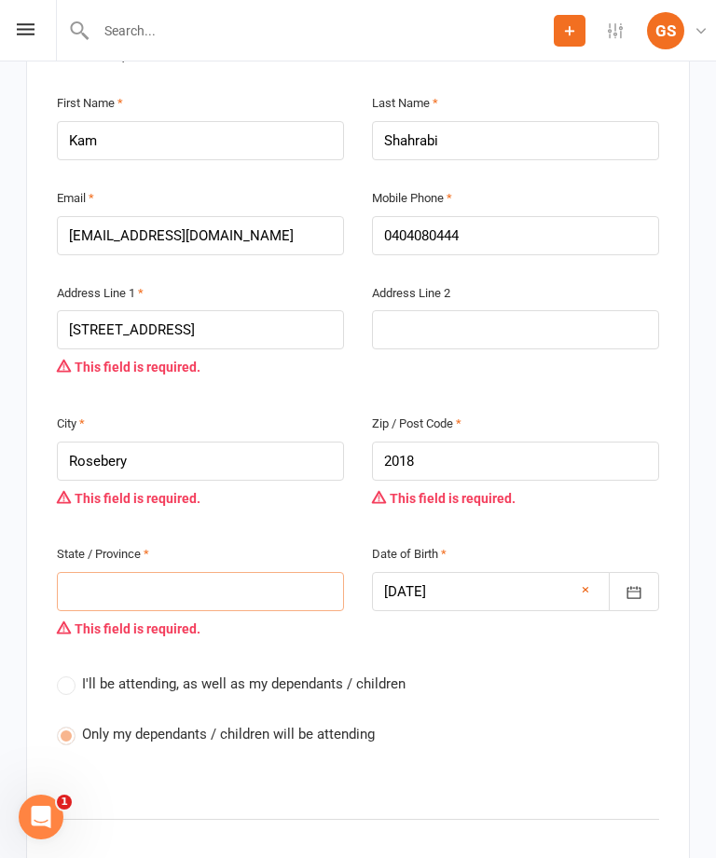
type input "N"
type input "Ns"
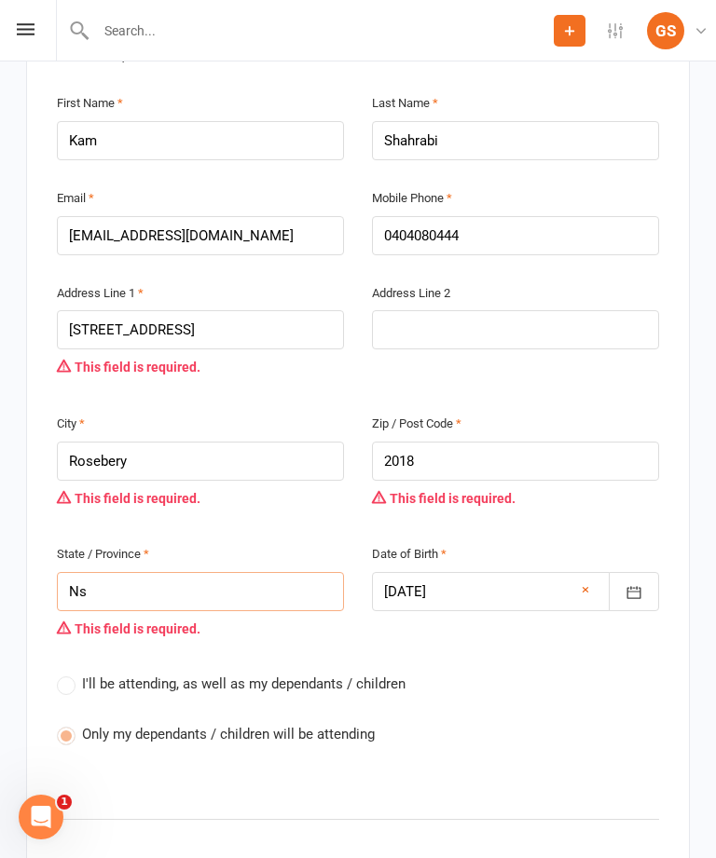
type input "Ns"
type input "Nsw"
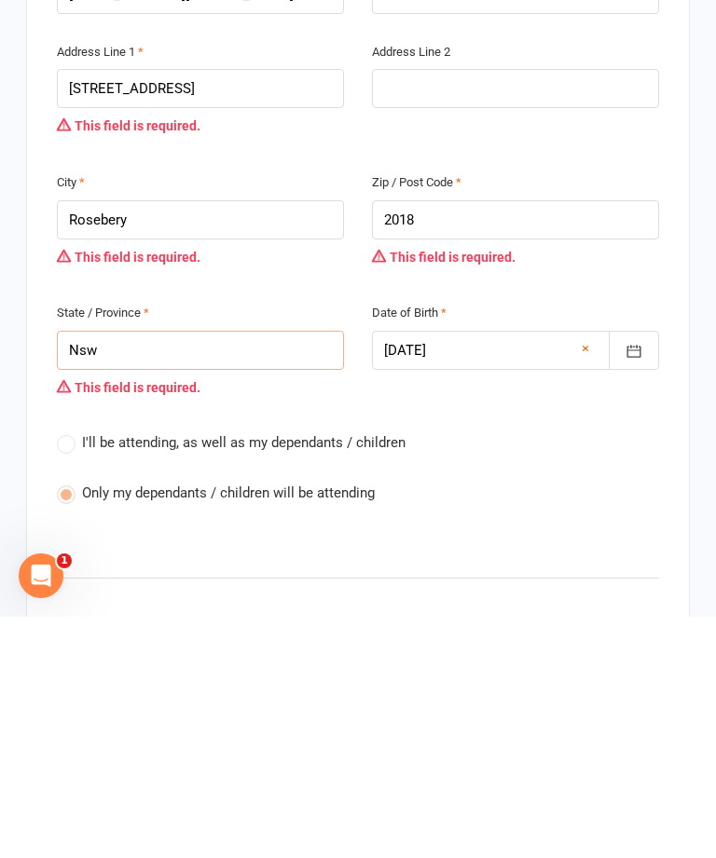
type input "Nsw"
click at [513, 673] on div "I'll be attending, as well as my dependants / children Only my dependants / chi…" at bounding box center [358, 723] width 602 height 101
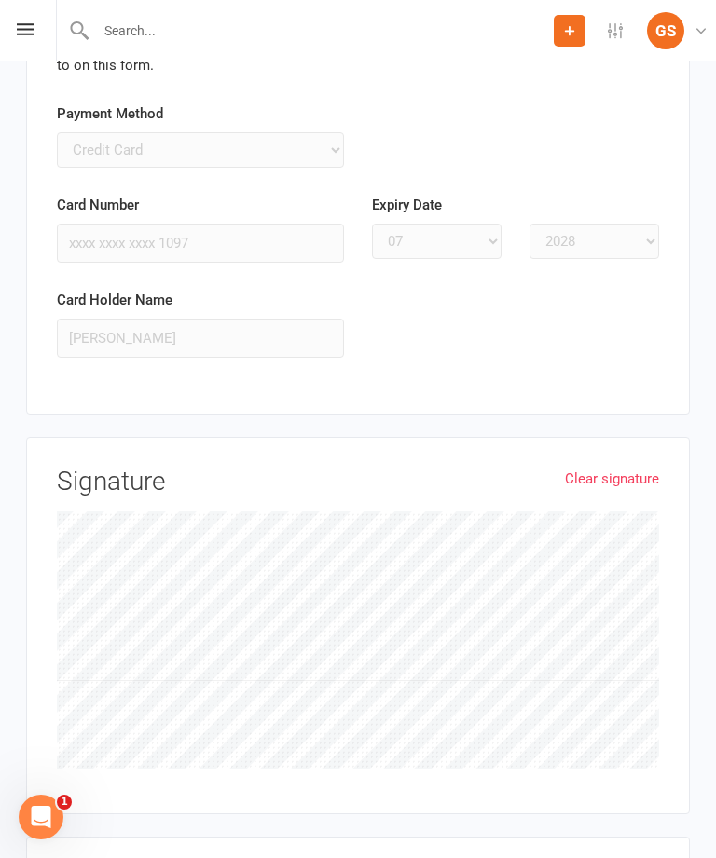
scroll to position [4563, 0]
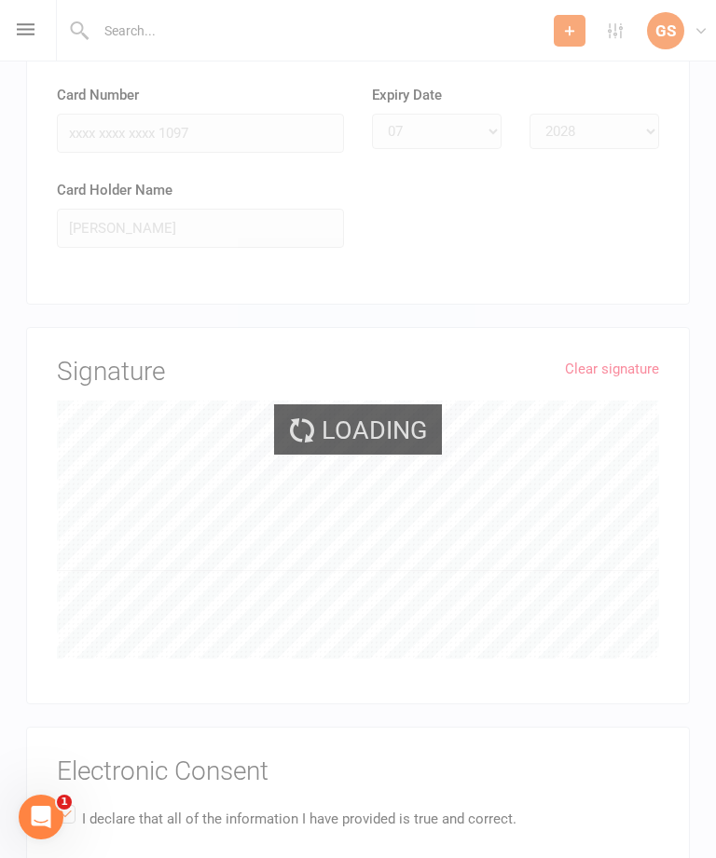
scroll to position [4457, 0]
